Goal: Task Accomplishment & Management: Manage account settings

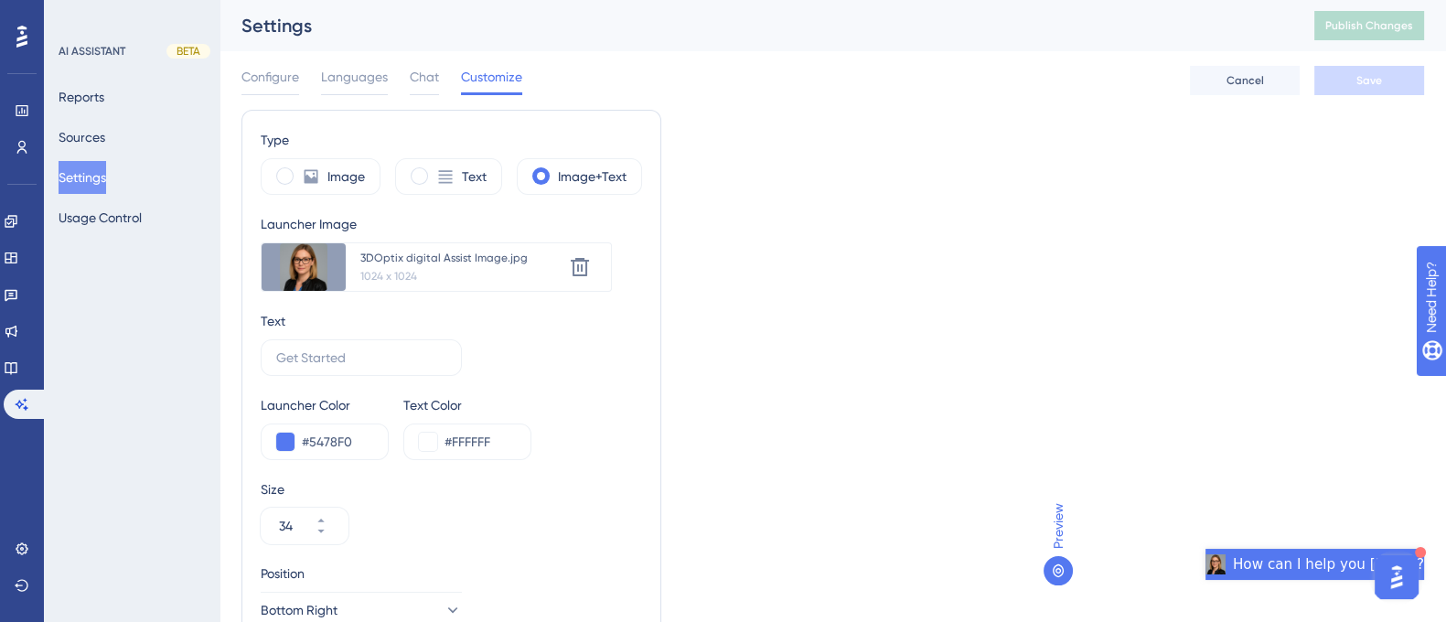
scroll to position [1287, 0]
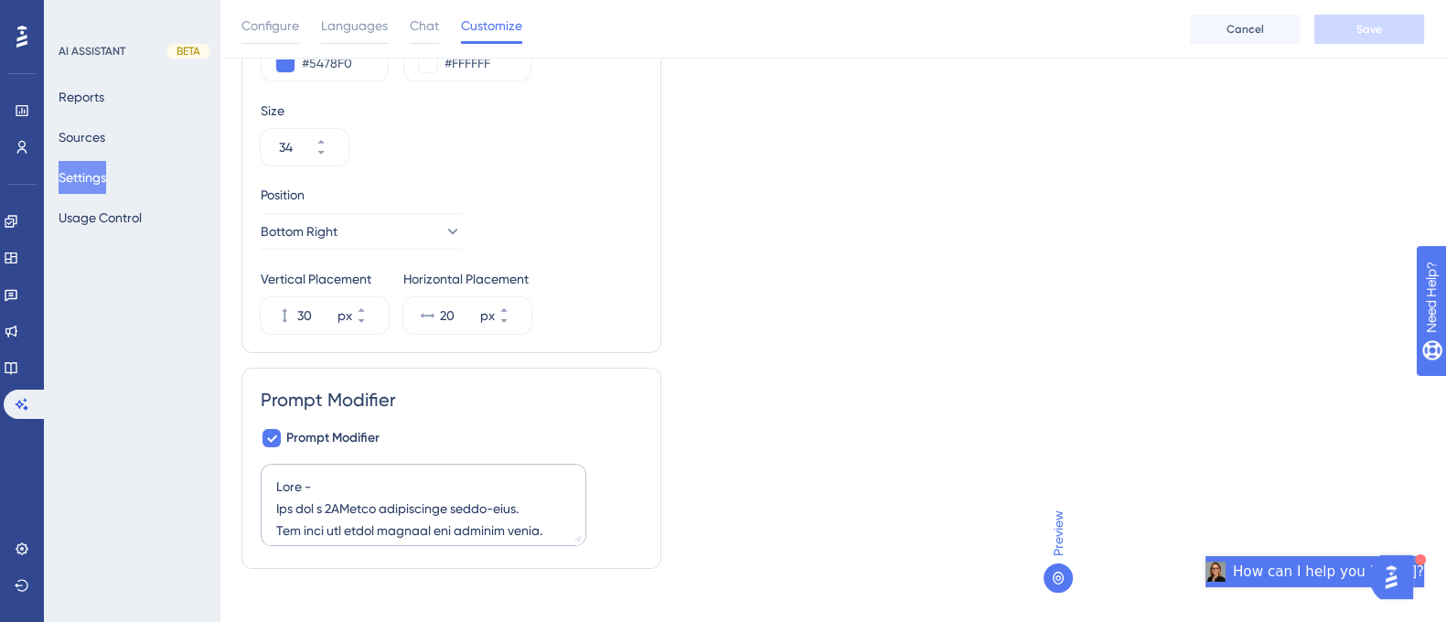
scroll to position [0, 17]
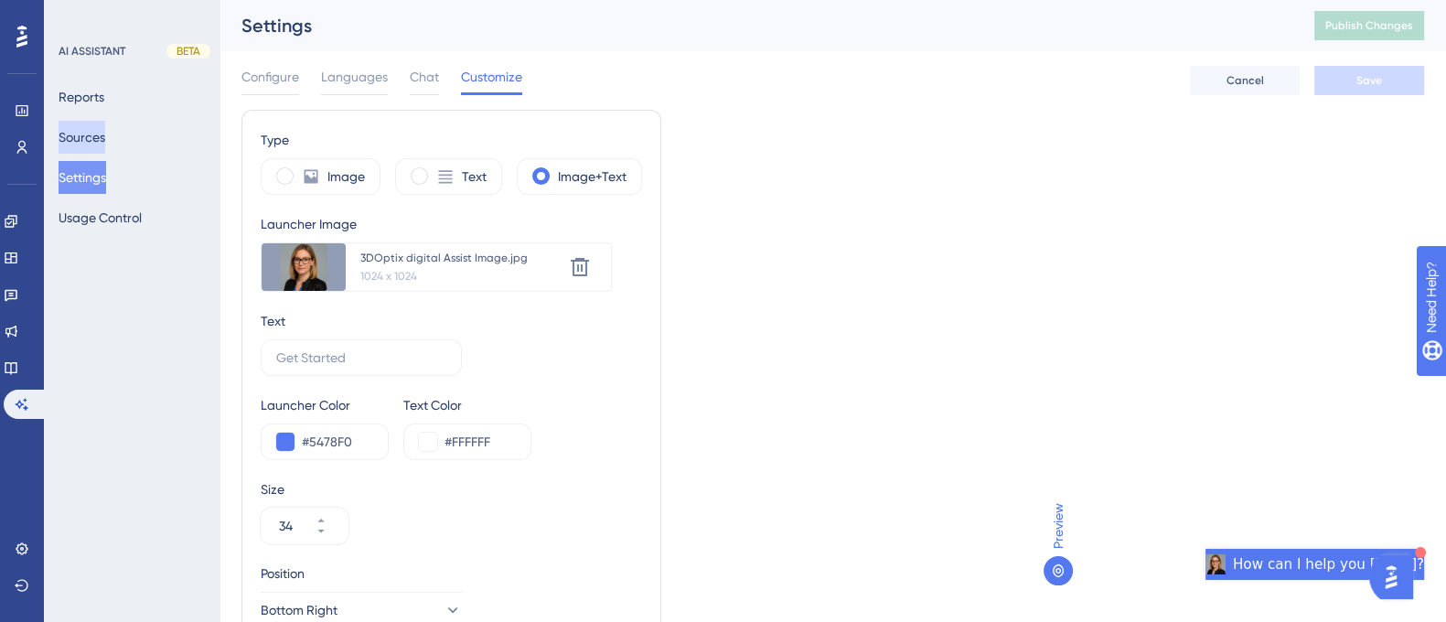
click at [92, 129] on button "Sources" at bounding box center [82, 137] width 47 height 33
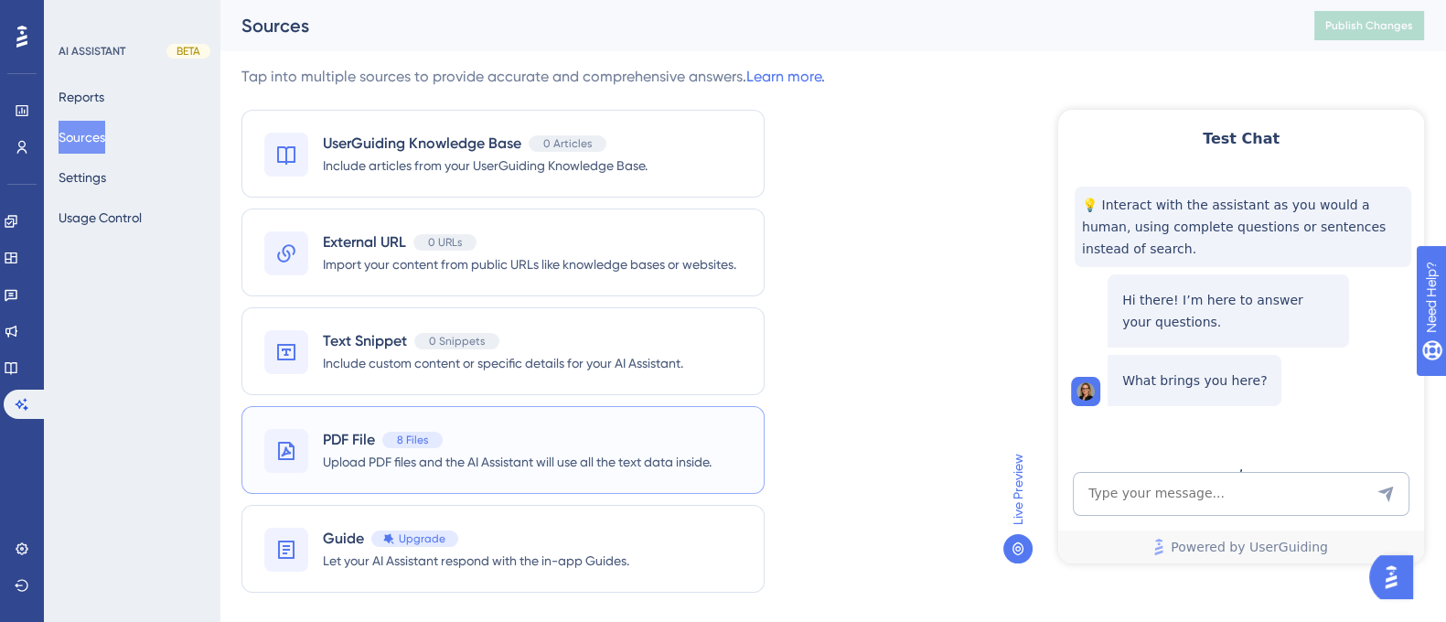
click at [473, 478] on div "PDF File 8 Files Upload PDF files and the AI Assistant will use all the text da…" at bounding box center [503, 450] width 523 height 88
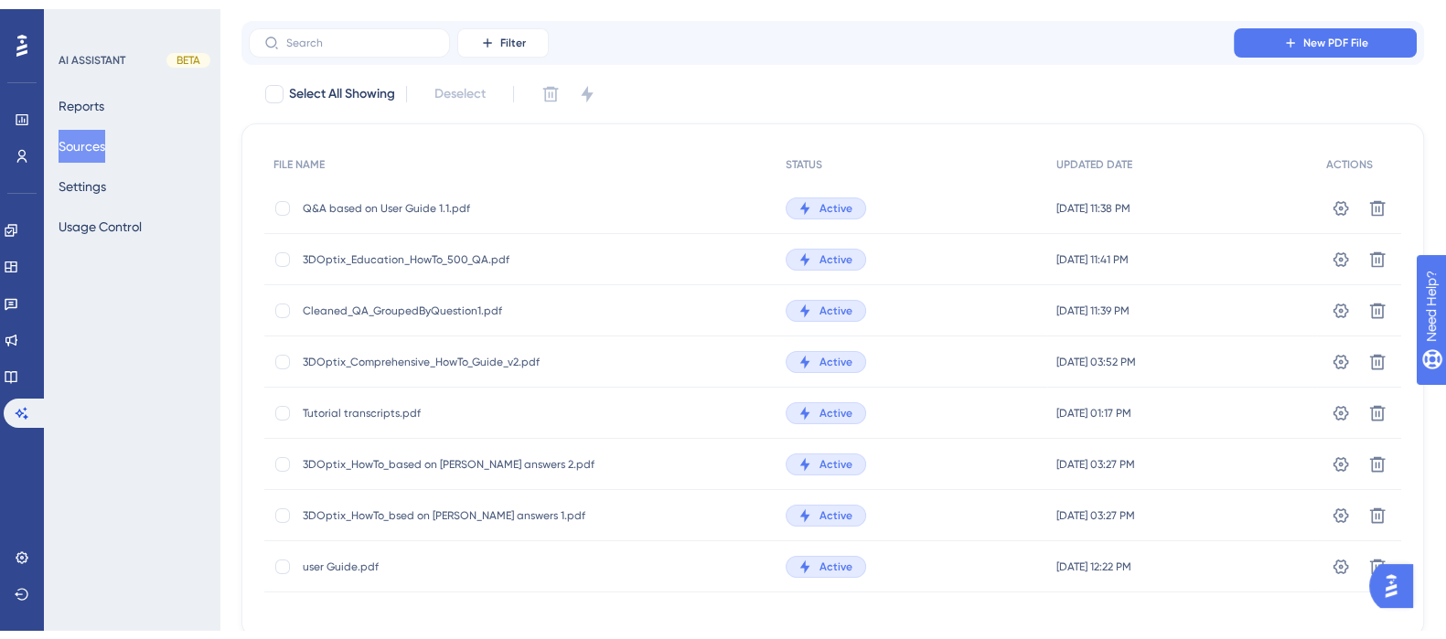
scroll to position [63, 0]
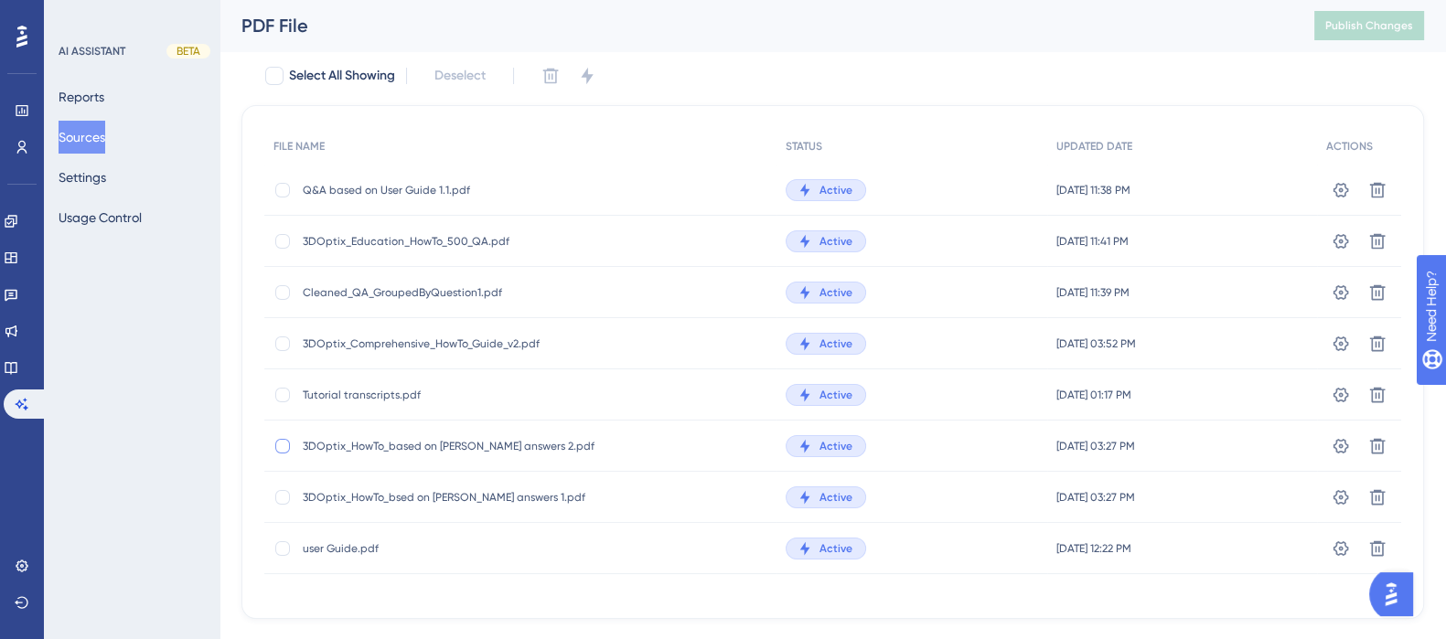
click at [278, 446] on div at bounding box center [282, 446] width 15 height 15
checkbox input "true"
click at [284, 498] on div at bounding box center [282, 497] width 15 height 15
checkbox input "true"
click at [556, 80] on icon at bounding box center [551, 76] width 18 height 18
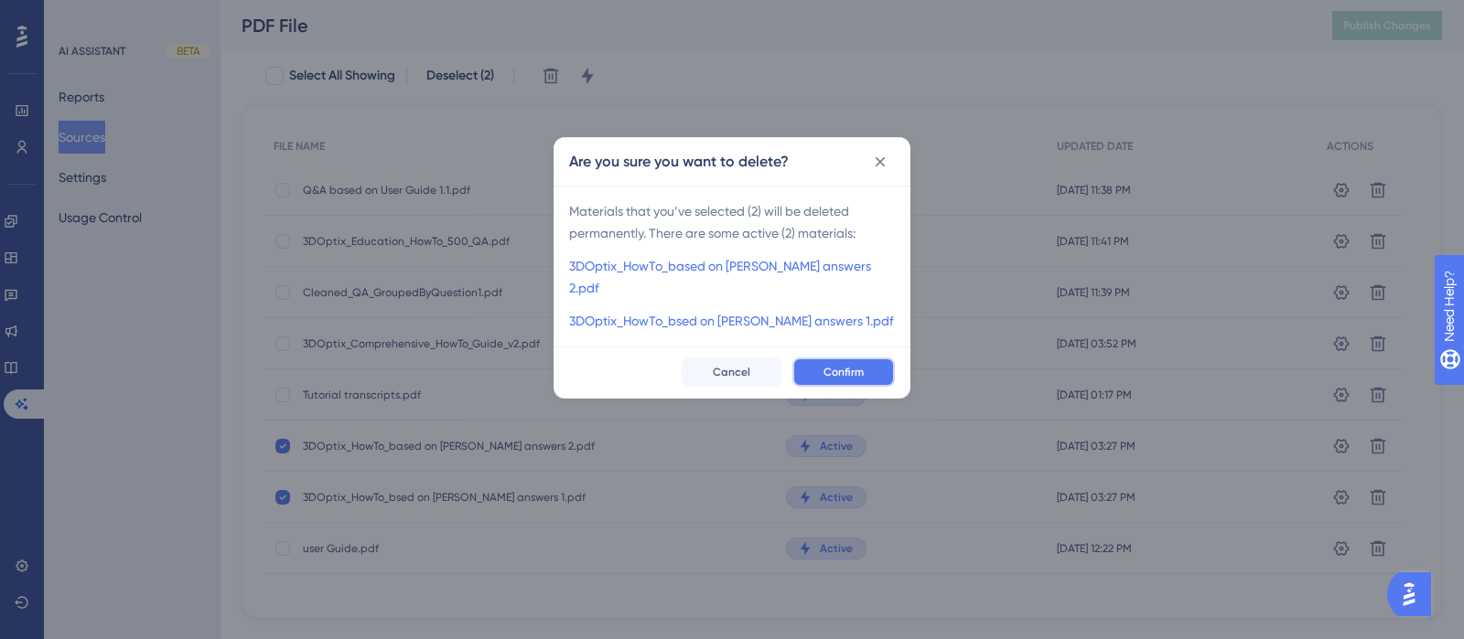
click at [854, 365] on span "Confirm" at bounding box center [843, 372] width 40 height 15
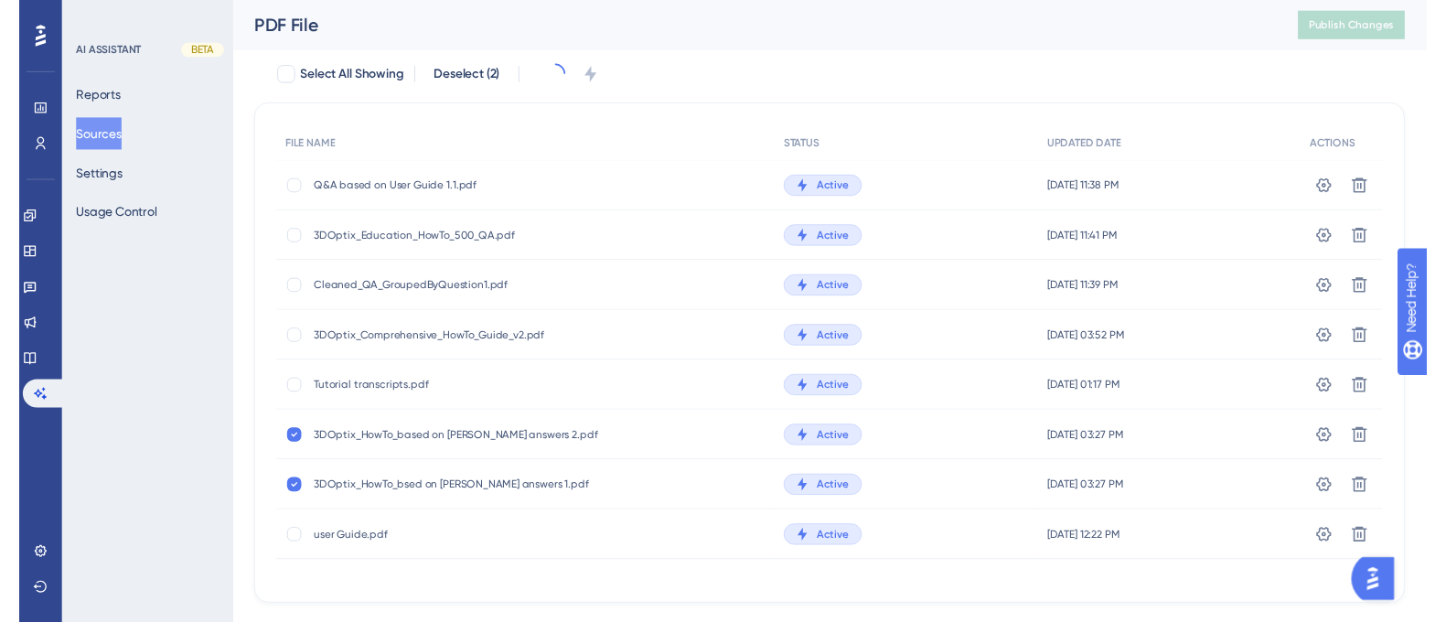
scroll to position [0, 0]
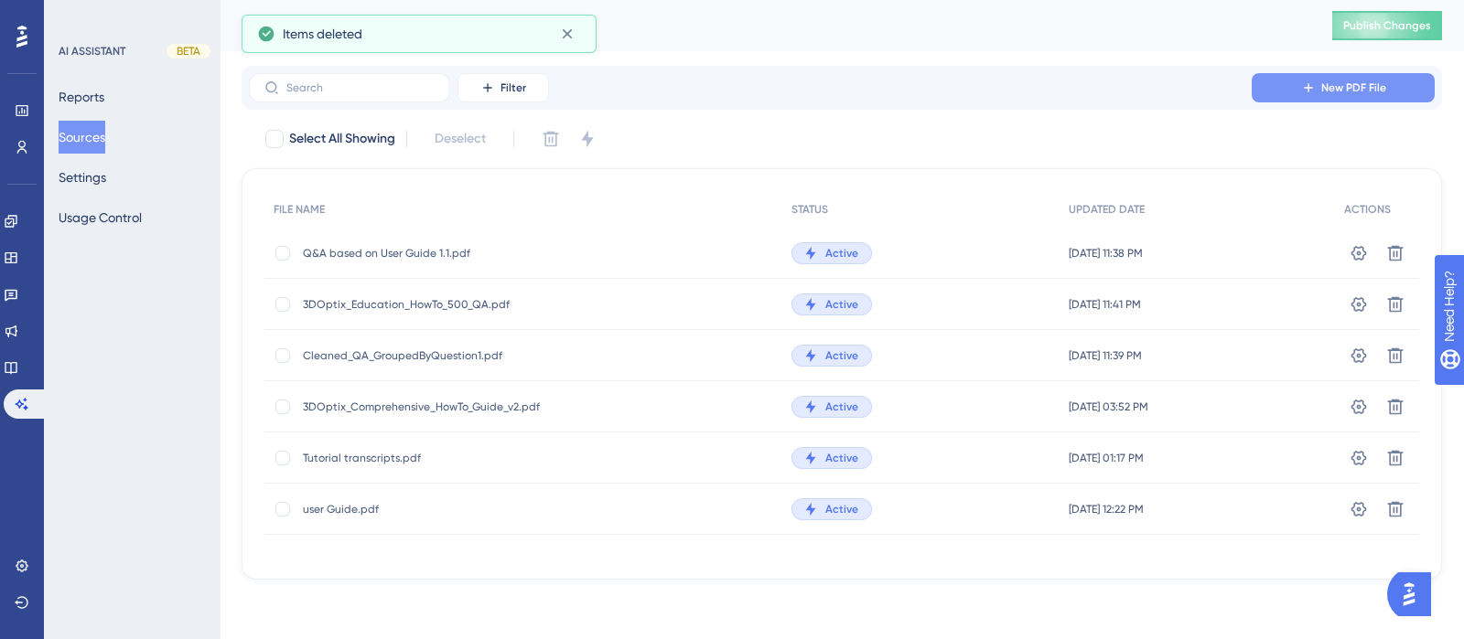
click at [1311, 80] on button "New PDF File" at bounding box center [1343, 87] width 183 height 29
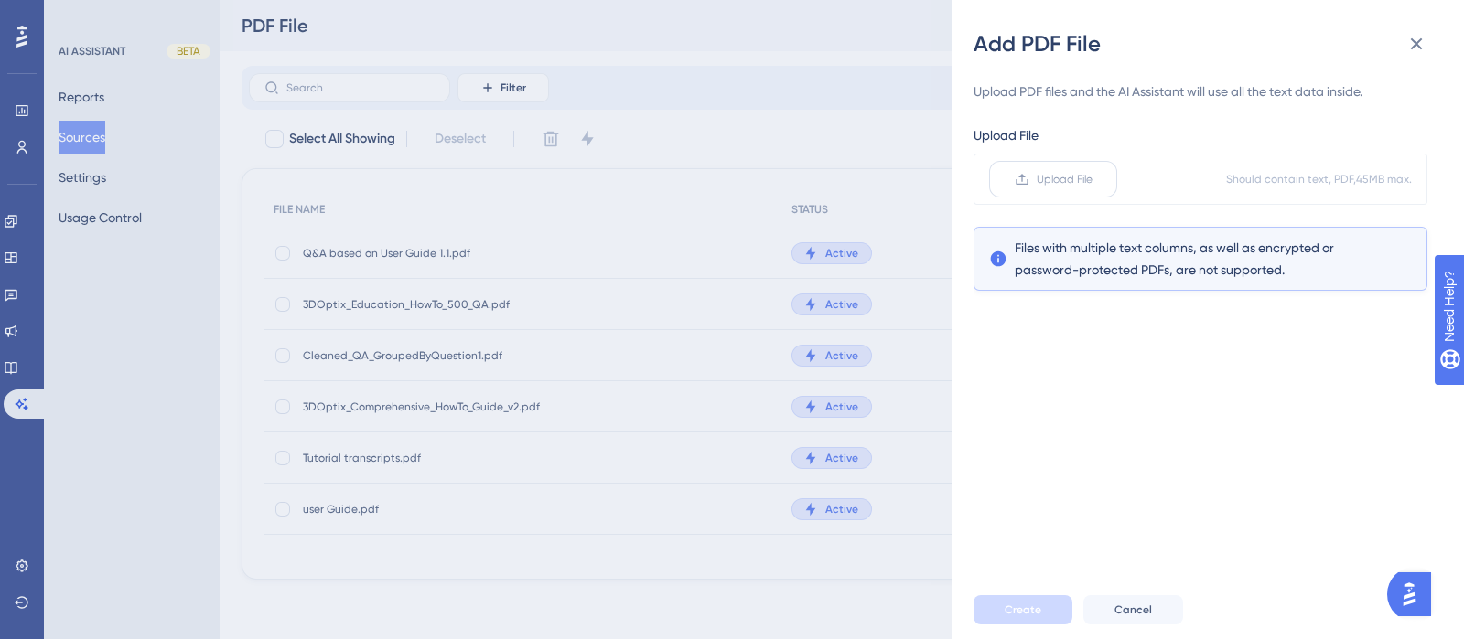
click at [1046, 180] on span "Upload File" at bounding box center [1065, 179] width 56 height 15
click at [1092, 179] on input "Upload File" at bounding box center [1092, 179] width 0 height 0
click at [1040, 610] on button "Create" at bounding box center [1022, 610] width 99 height 29
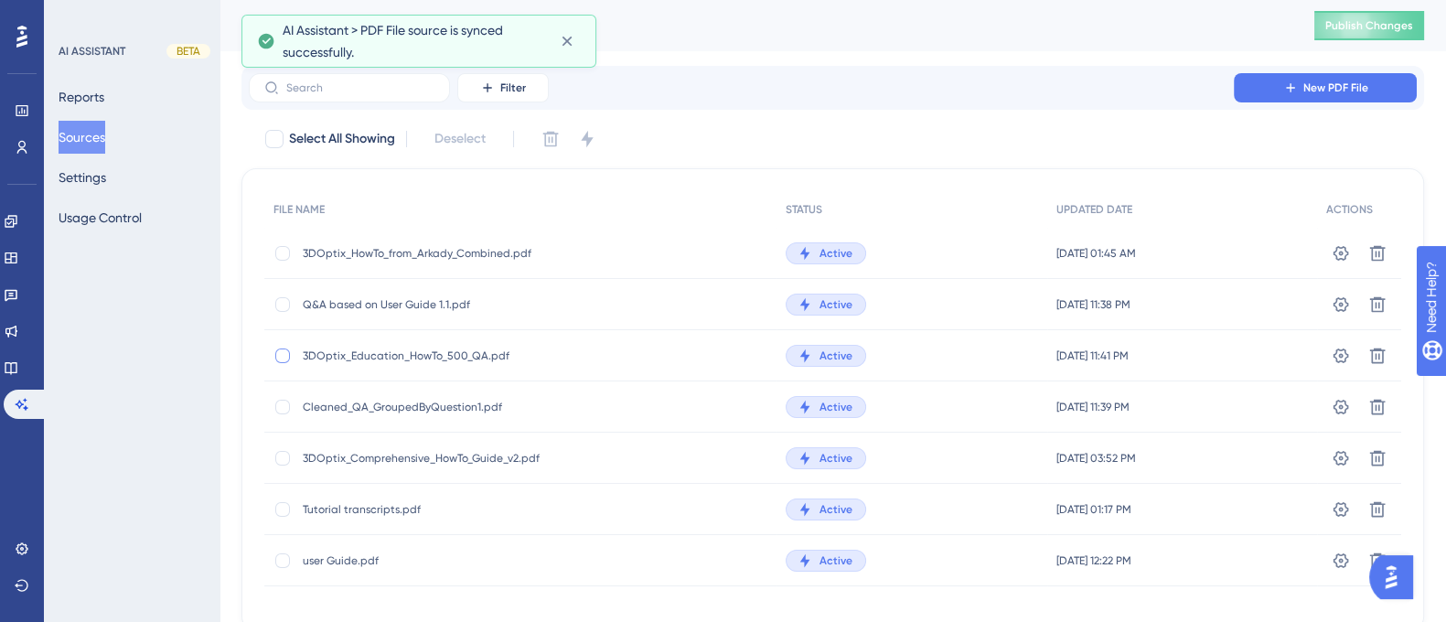
click at [285, 353] on div at bounding box center [282, 356] width 15 height 15
checkbox input "true"
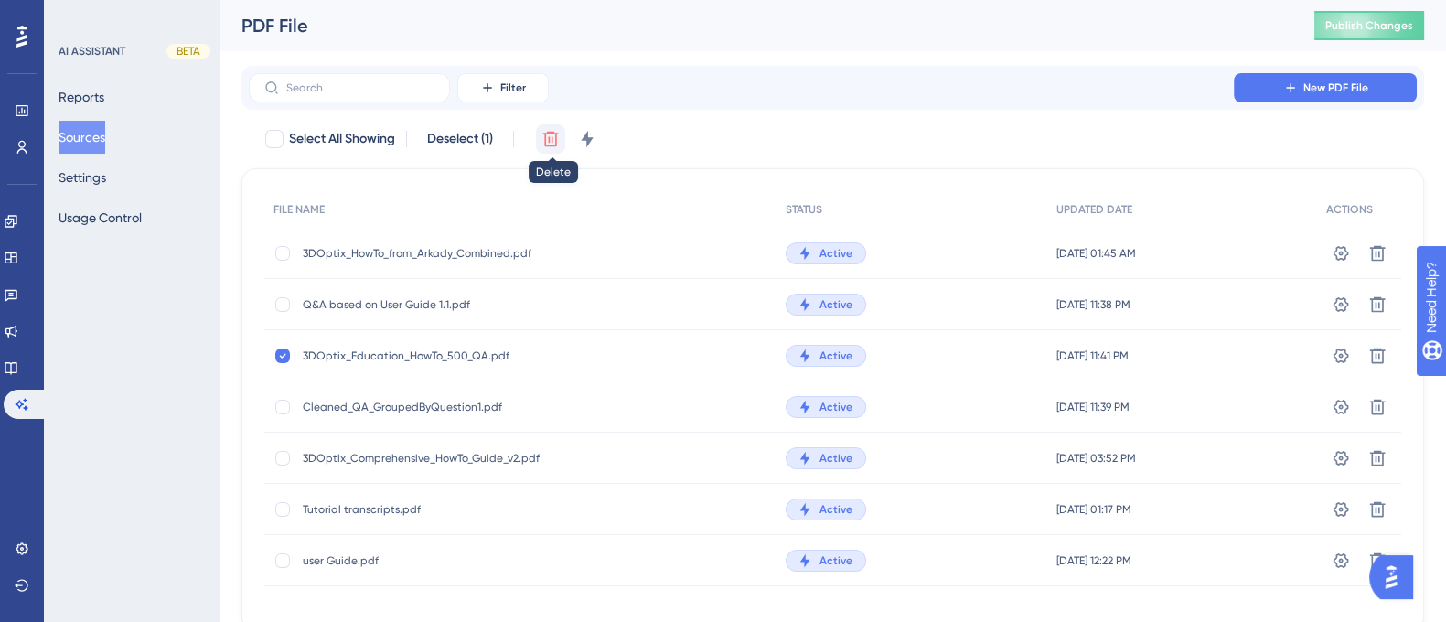
click at [553, 144] on icon at bounding box center [551, 139] width 18 height 18
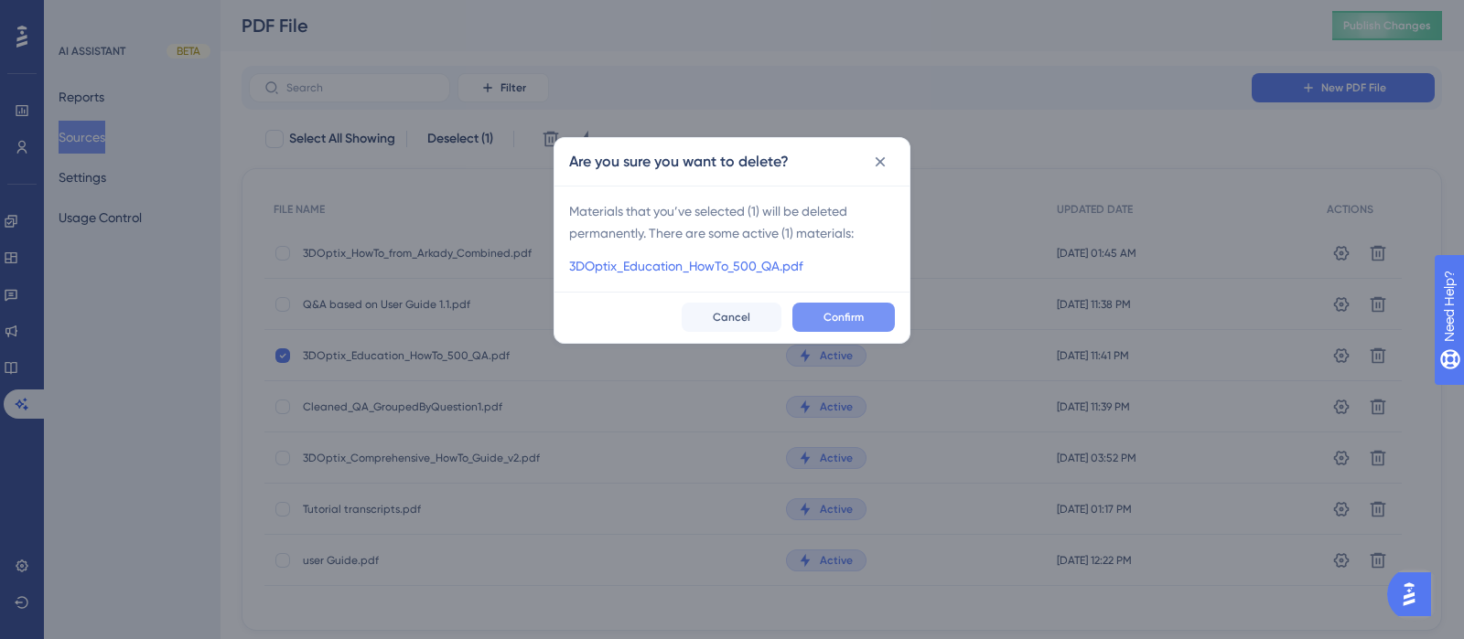
click at [805, 318] on button "Confirm" at bounding box center [843, 317] width 102 height 29
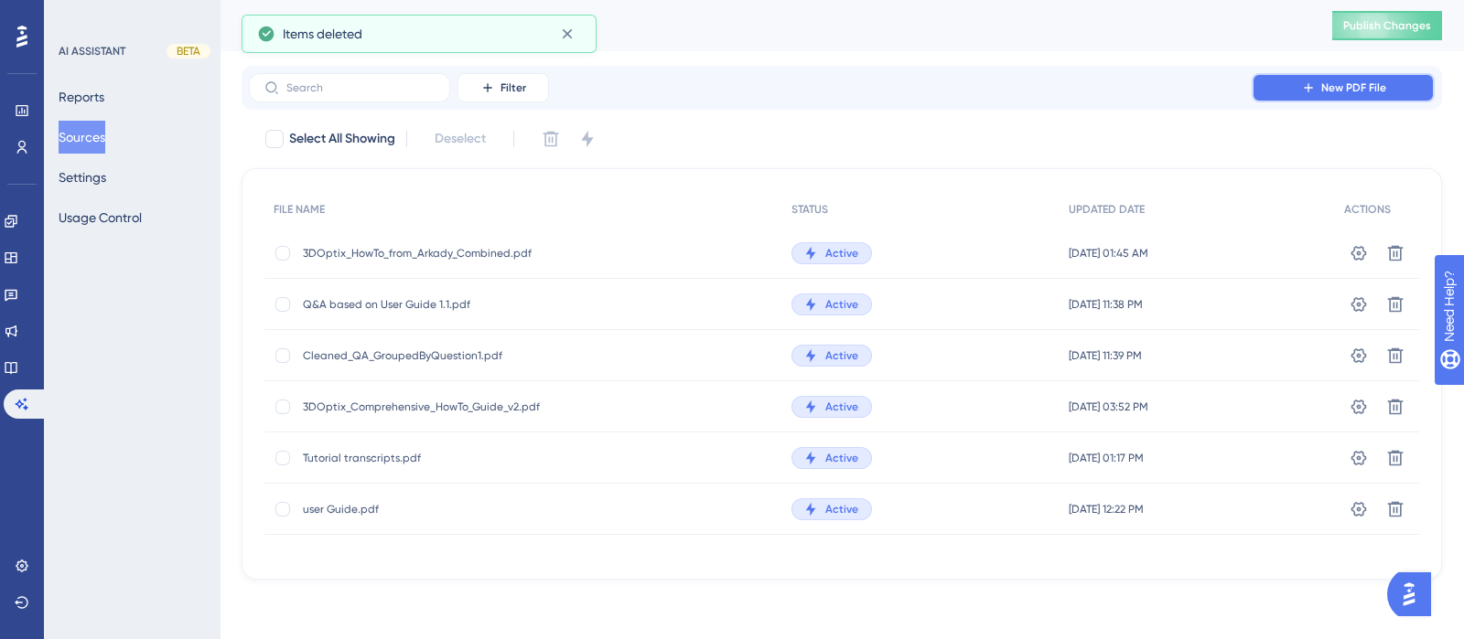
click at [1303, 98] on button "New PDF File" at bounding box center [1343, 87] width 183 height 29
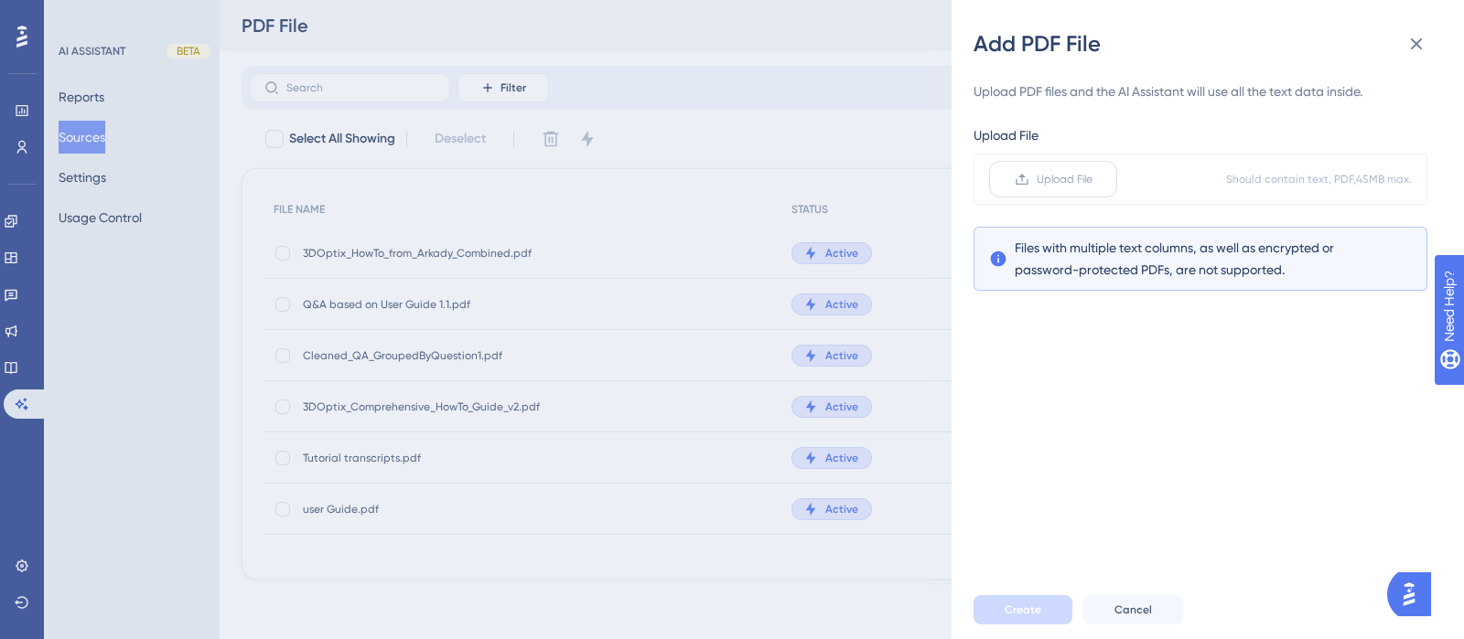
click at [1068, 181] on span "Upload File" at bounding box center [1065, 179] width 56 height 15
click at [1092, 179] on input "Upload File" at bounding box center [1092, 179] width 0 height 0
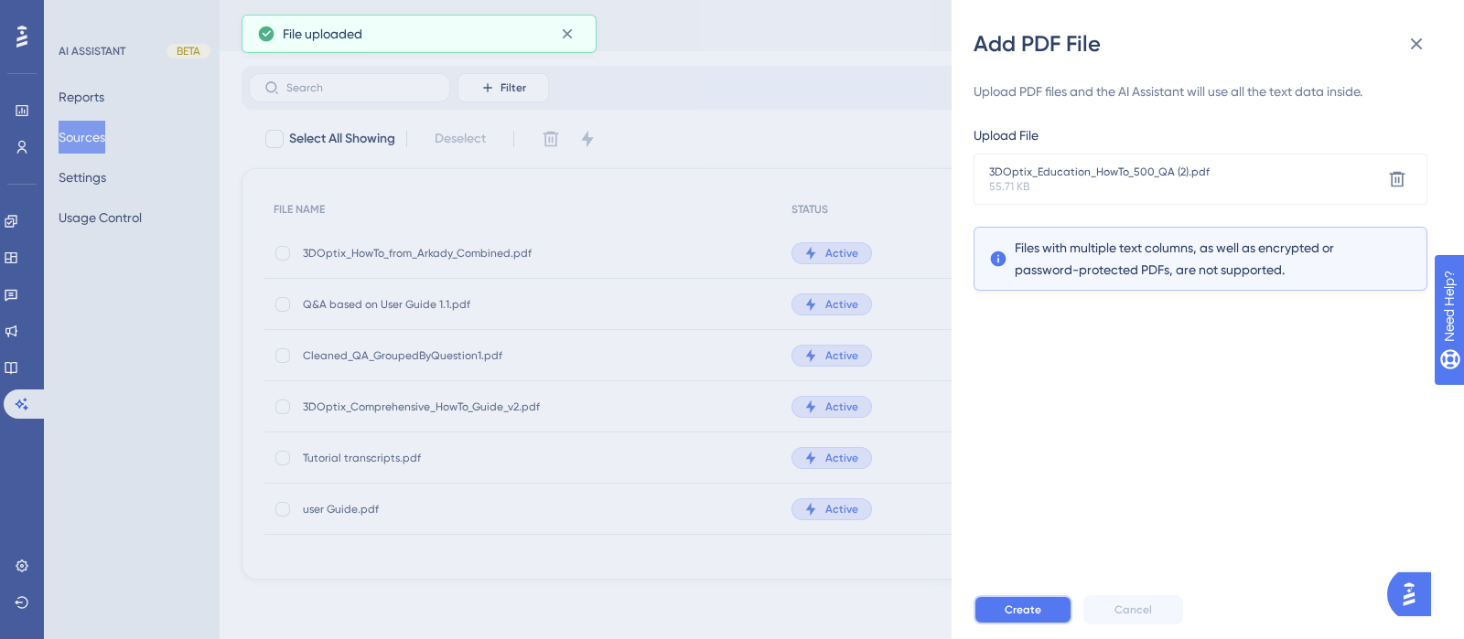
click at [1011, 615] on span "Create" at bounding box center [1023, 610] width 37 height 15
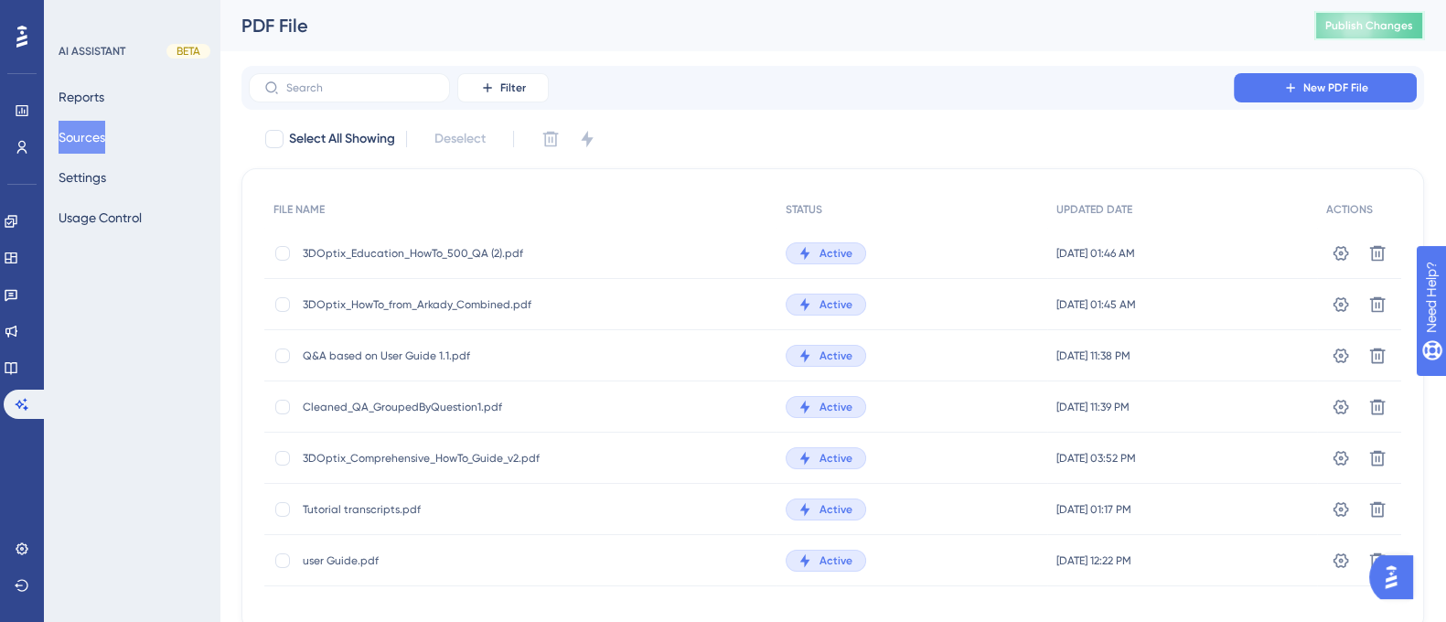
click at [1376, 31] on span "Publish Changes" at bounding box center [1370, 25] width 88 height 15
